Goal: Task Accomplishment & Management: Manage account settings

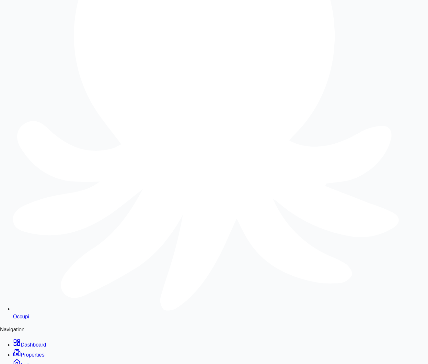
scroll to position [125, 0]
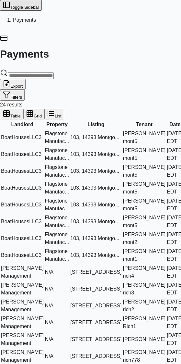
click at [7, 9] on button "Toggle Sidebar" at bounding box center [21, 5] width 42 height 11
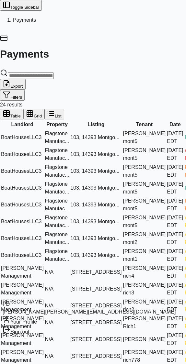
click at [38, 336] on div "Sign out" at bounding box center [89, 331] width 173 height 10
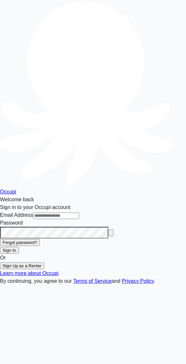
click at [79, 213] on input "Email Address" at bounding box center [56, 216] width 46 height 6
type input "**********"
click at [19, 247] on button "Sign In" at bounding box center [9, 250] width 19 height 7
